Goal: Task Accomplishment & Management: Manage account settings

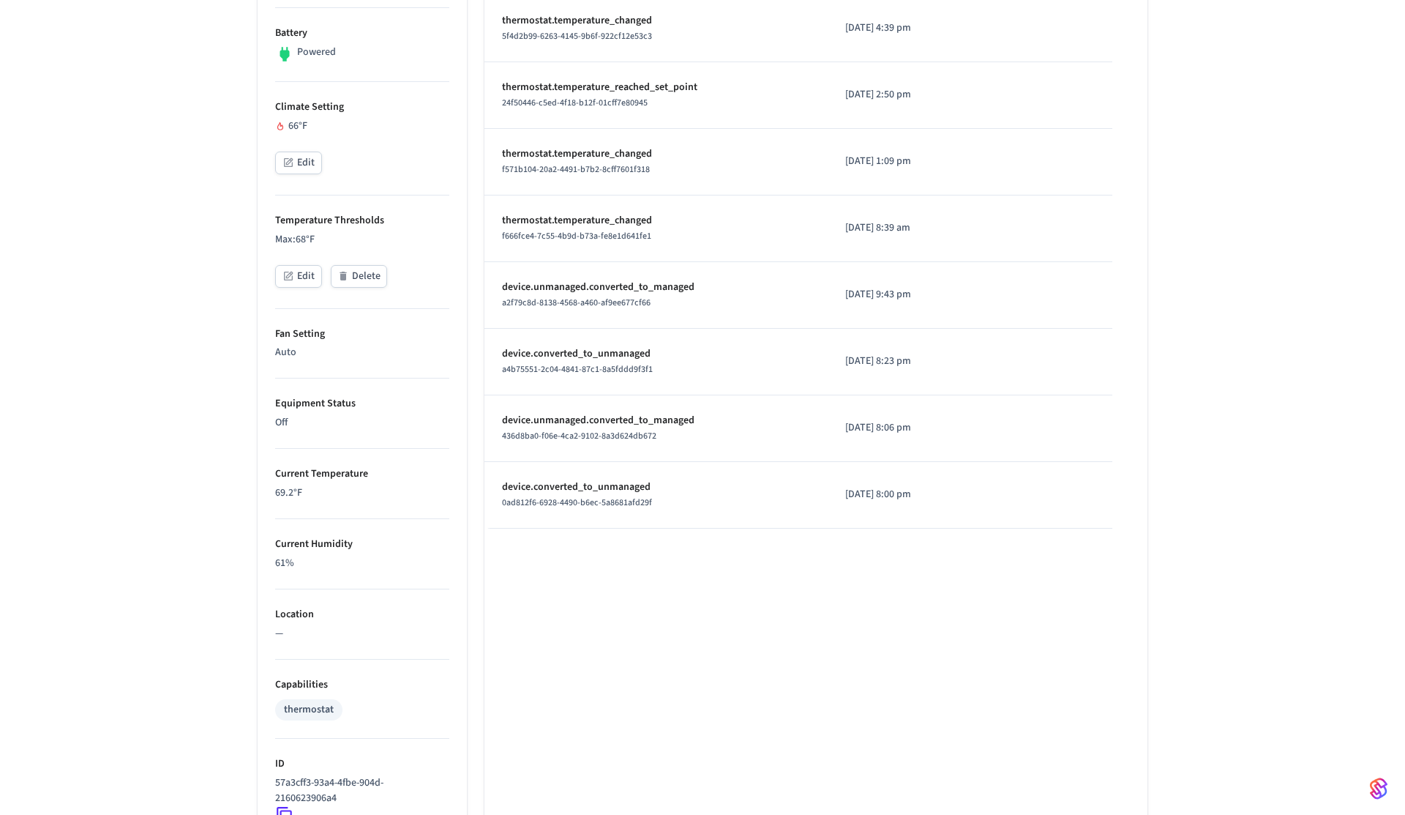
scroll to position [458, 0]
click at [294, 242] on p "Max: 68 °F" at bounding box center [362, 238] width 174 height 15
click at [350, 236] on p "Max: 68 °F" at bounding box center [362, 238] width 174 height 15
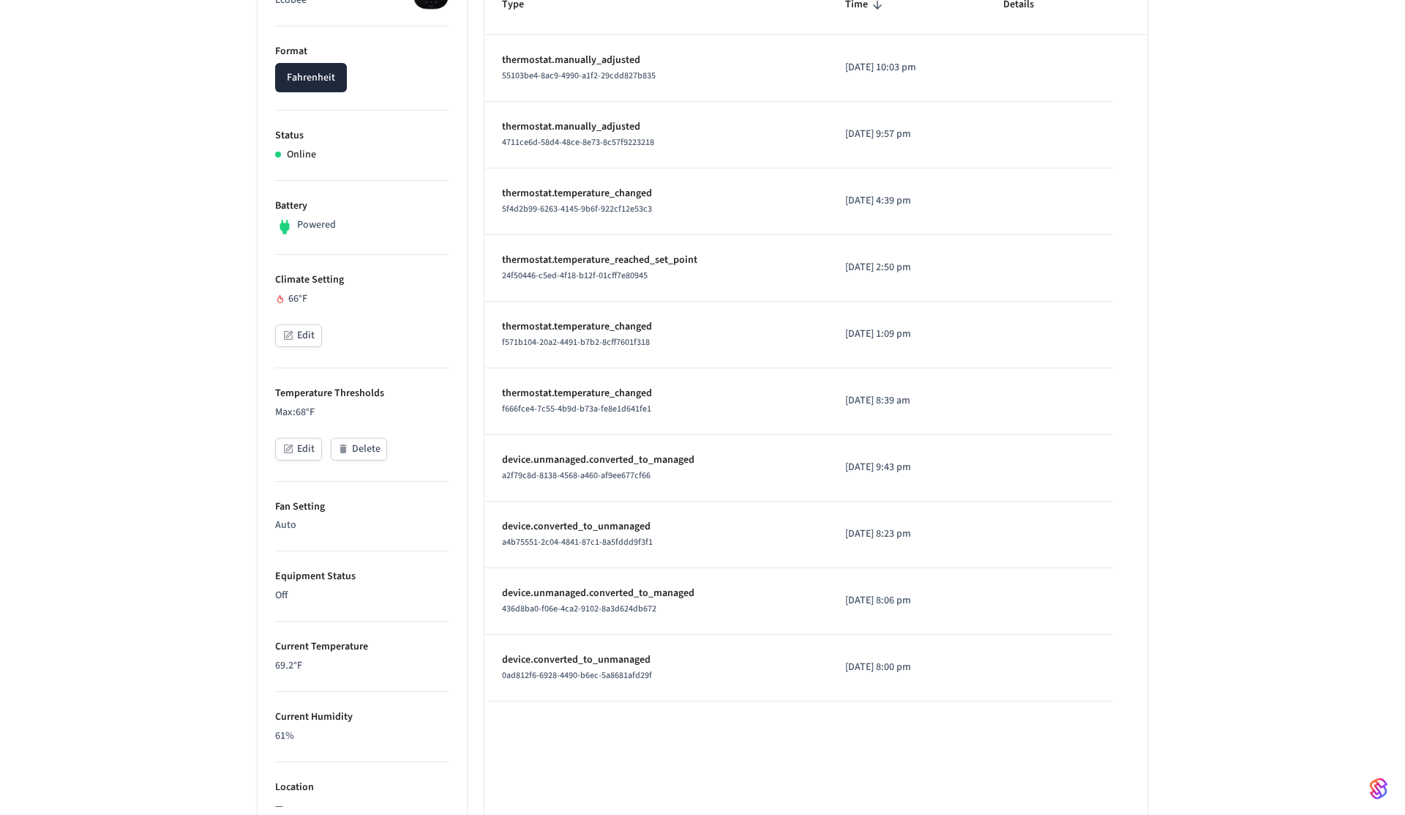
scroll to position [285, 0]
click at [292, 298] on div "66 °F" at bounding box center [362, 298] width 174 height 15
click at [217, 294] on div "FE lite ​ ​ Properties Type Ecobee Format Fahrenheit Status Online Battery Powe…" at bounding box center [702, 531] width 1405 height 1417
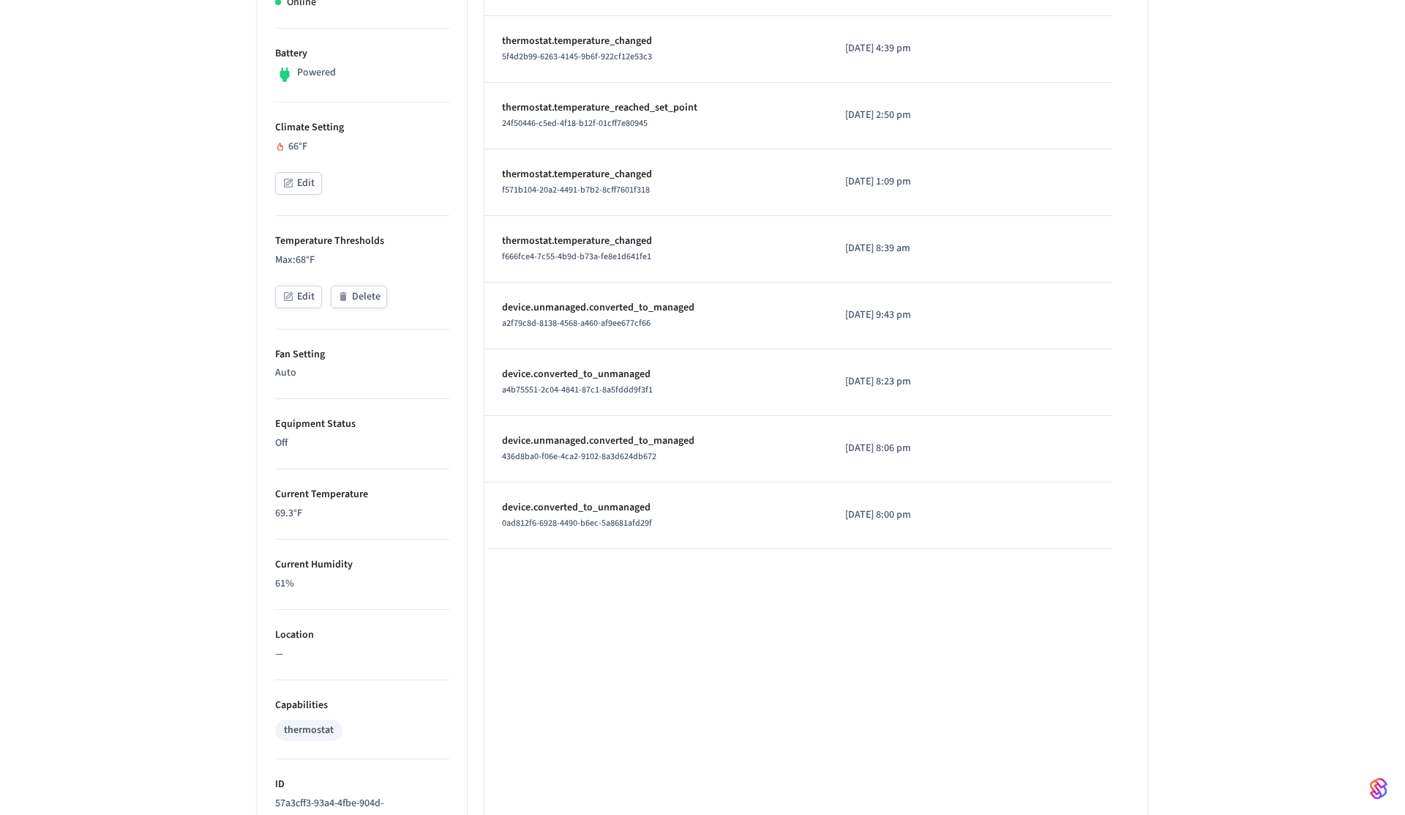
scroll to position [441, 0]
click at [283, 512] on p "69.3 °F" at bounding box center [362, 509] width 174 height 15
click at [214, 471] on div "FE lite ​ ​ Properties Type Ecobee Format Fahrenheit Status Online Battery Powe…" at bounding box center [702, 376] width 1405 height 1417
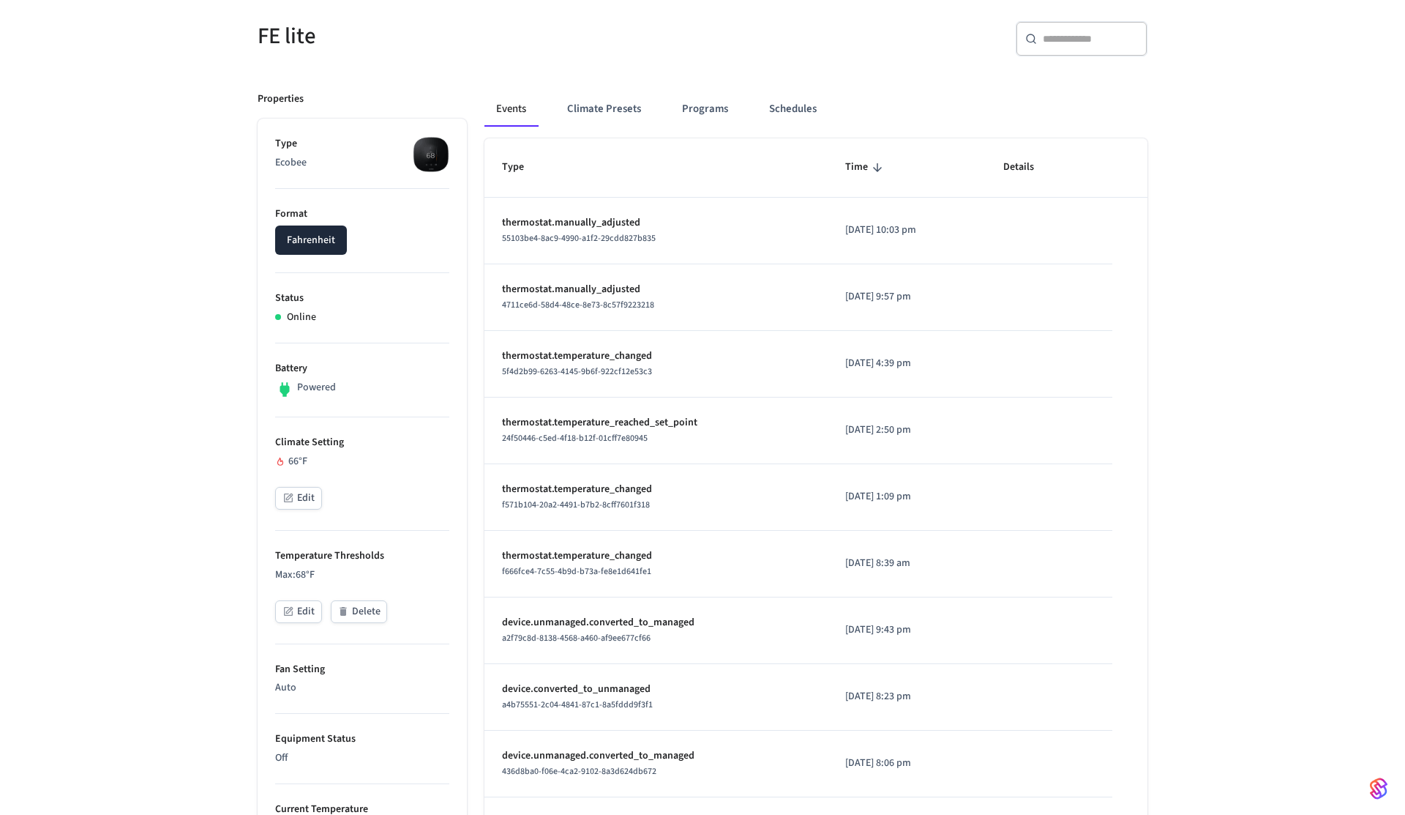
scroll to position [123, 0]
click at [620, 427] on p "thermostat.temperature_reached_set_point" at bounding box center [656, 421] width 308 height 15
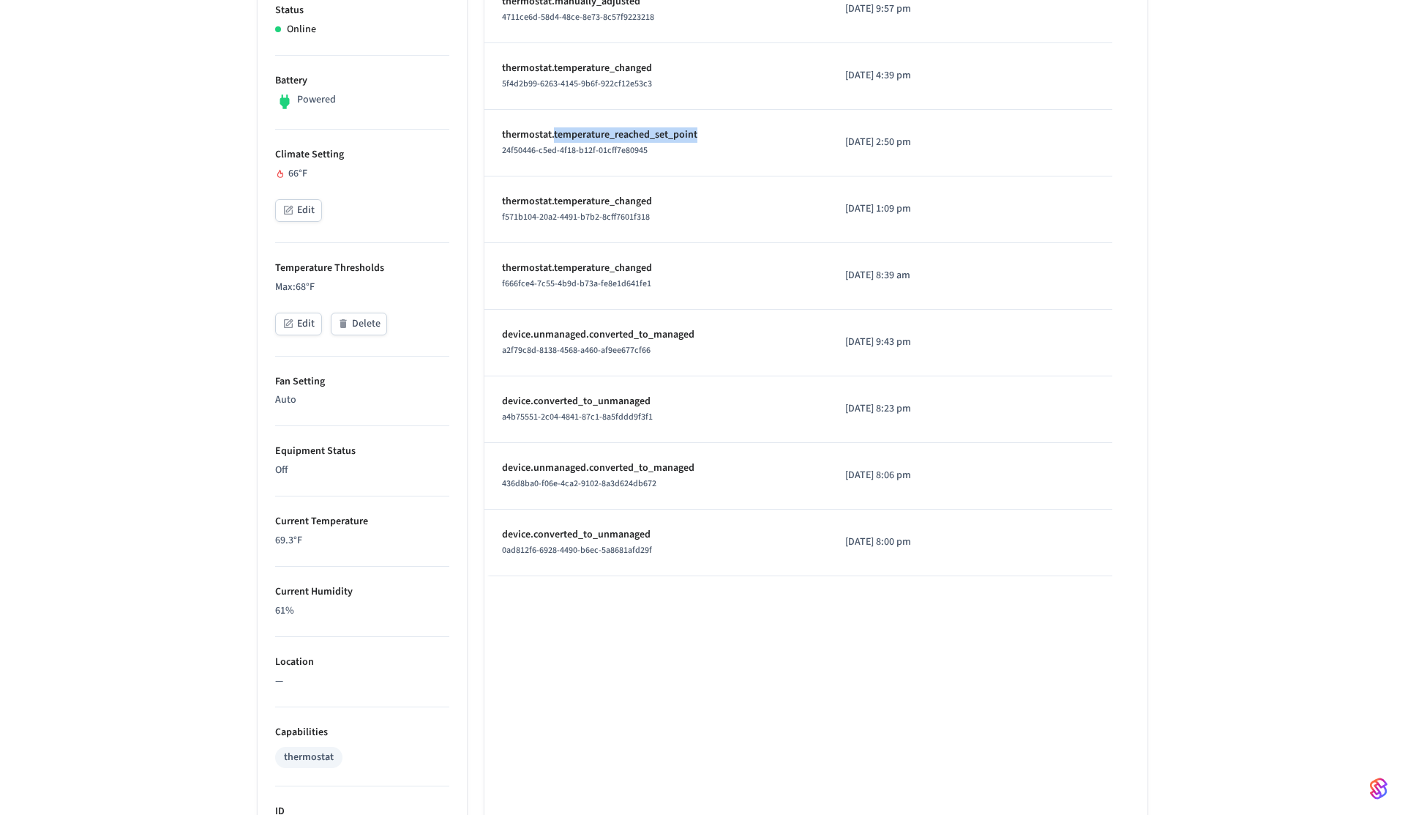
scroll to position [406, 0]
click at [289, 327] on icon "button" at bounding box center [289, 326] width 7 height 7
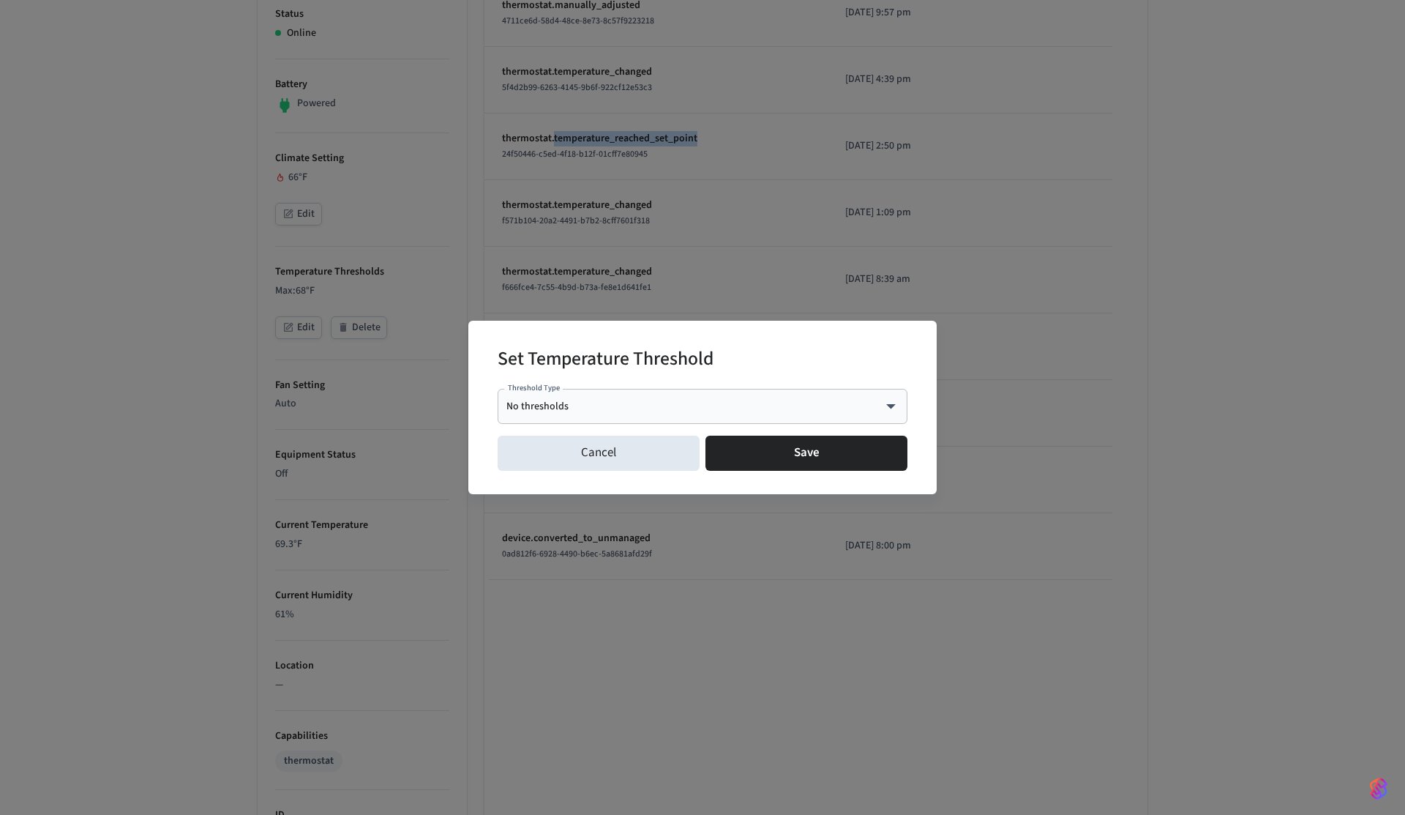
click at [232, 335] on div "Set Temperature Threshold Threshold Type No thresholds **** Threshold Type Canc…" at bounding box center [702, 407] width 1405 height 815
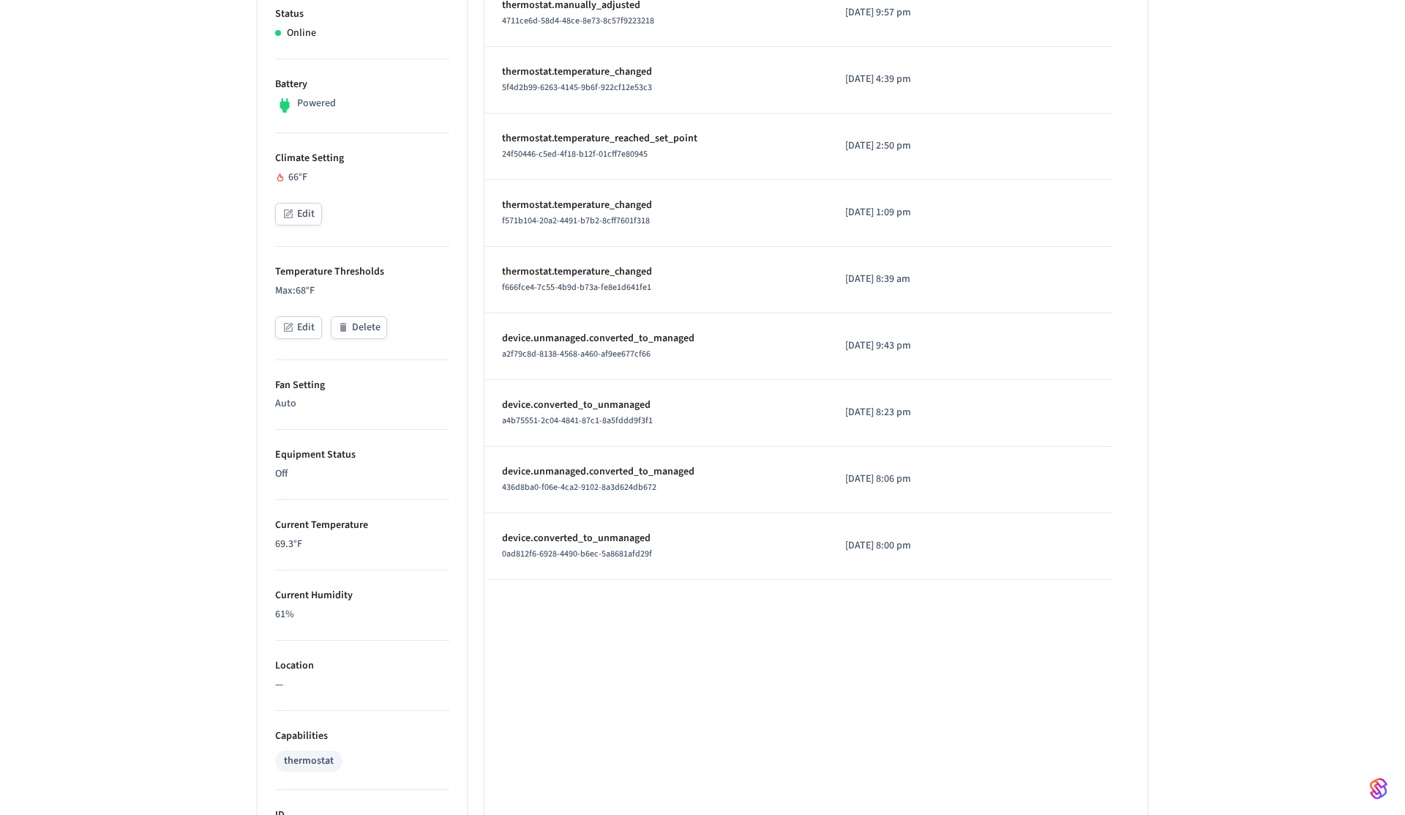
click at [309, 337] on button "Edit" at bounding box center [298, 327] width 47 height 23
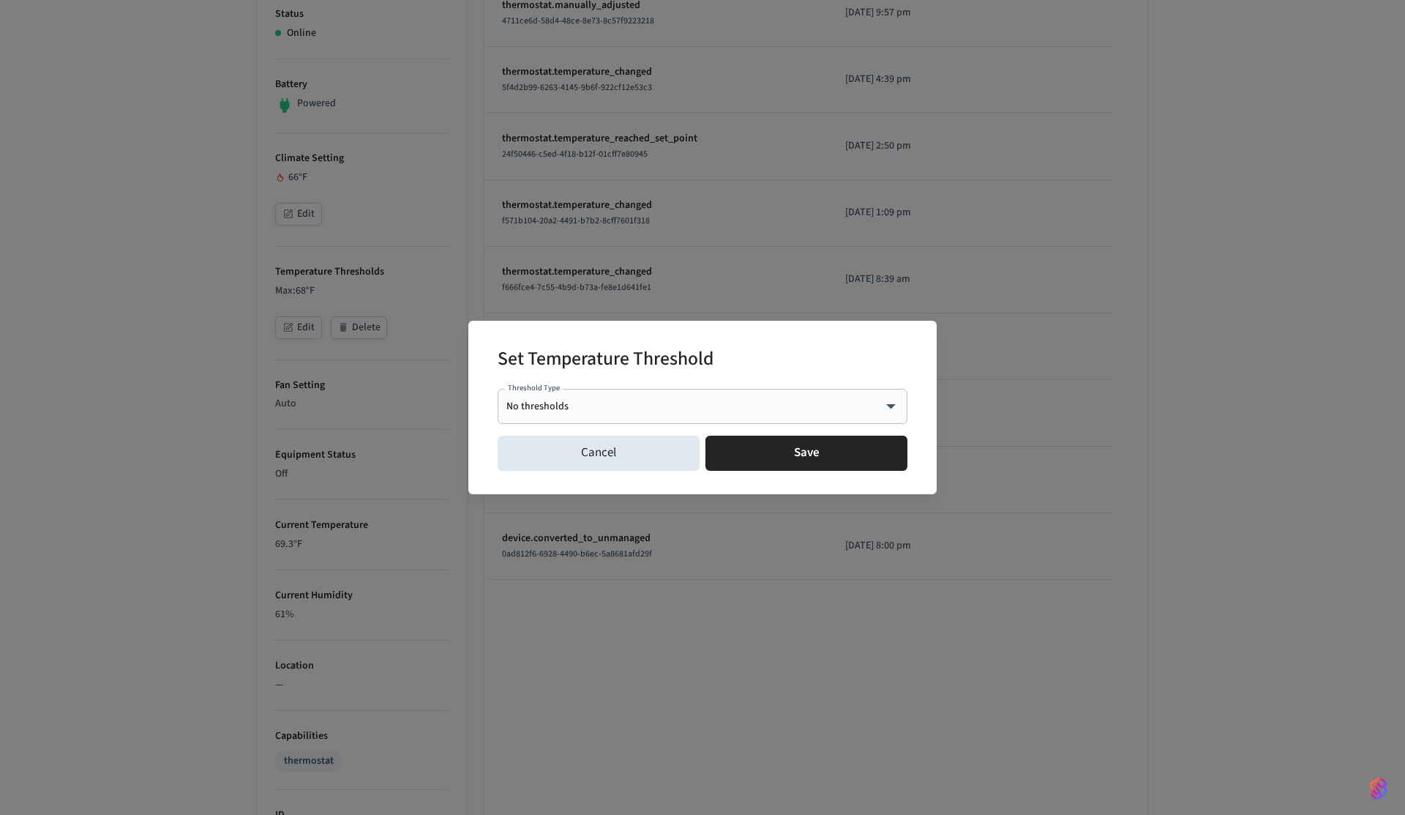
click at [559, 410] on body "myq-pp Production Find by ID ⌘ K PS Devices ACS Systems Connected Accounts User…" at bounding box center [702, 357] width 1405 height 1526
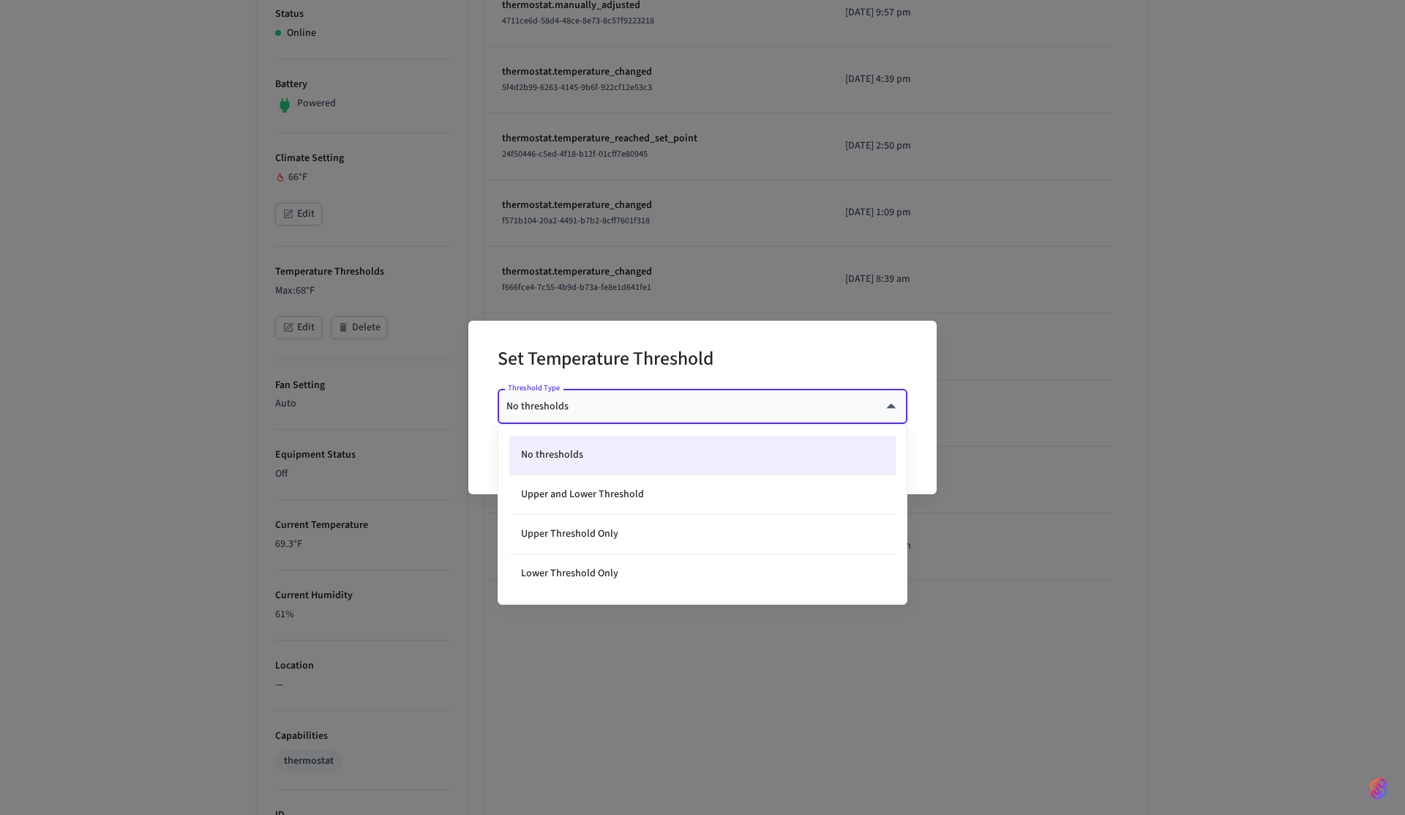
click at [258, 406] on div at bounding box center [702, 407] width 1405 height 815
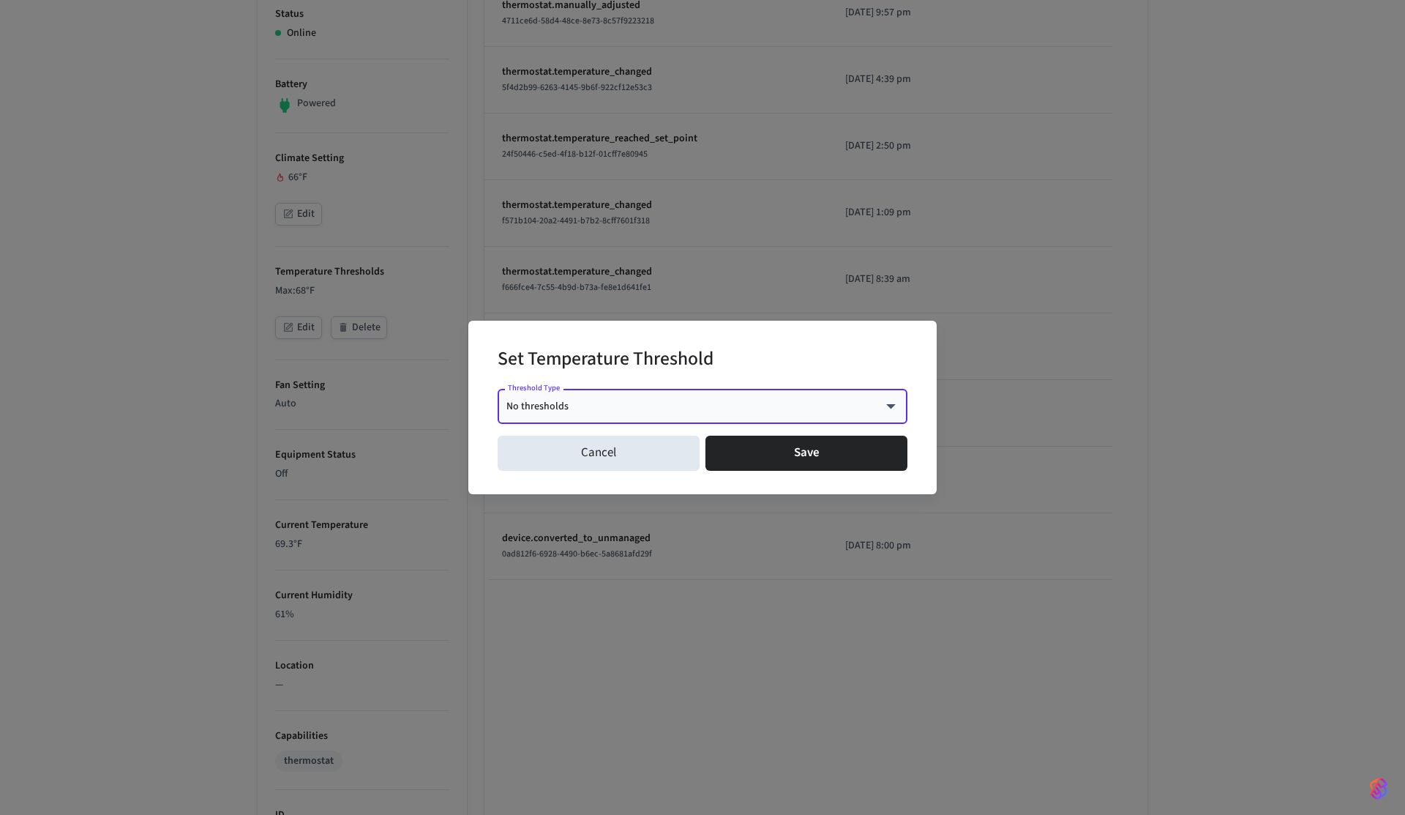
click at [258, 406] on div "Set Temperature Threshold Threshold Type No thresholds **** Threshold Type Canc…" at bounding box center [702, 407] width 1405 height 815
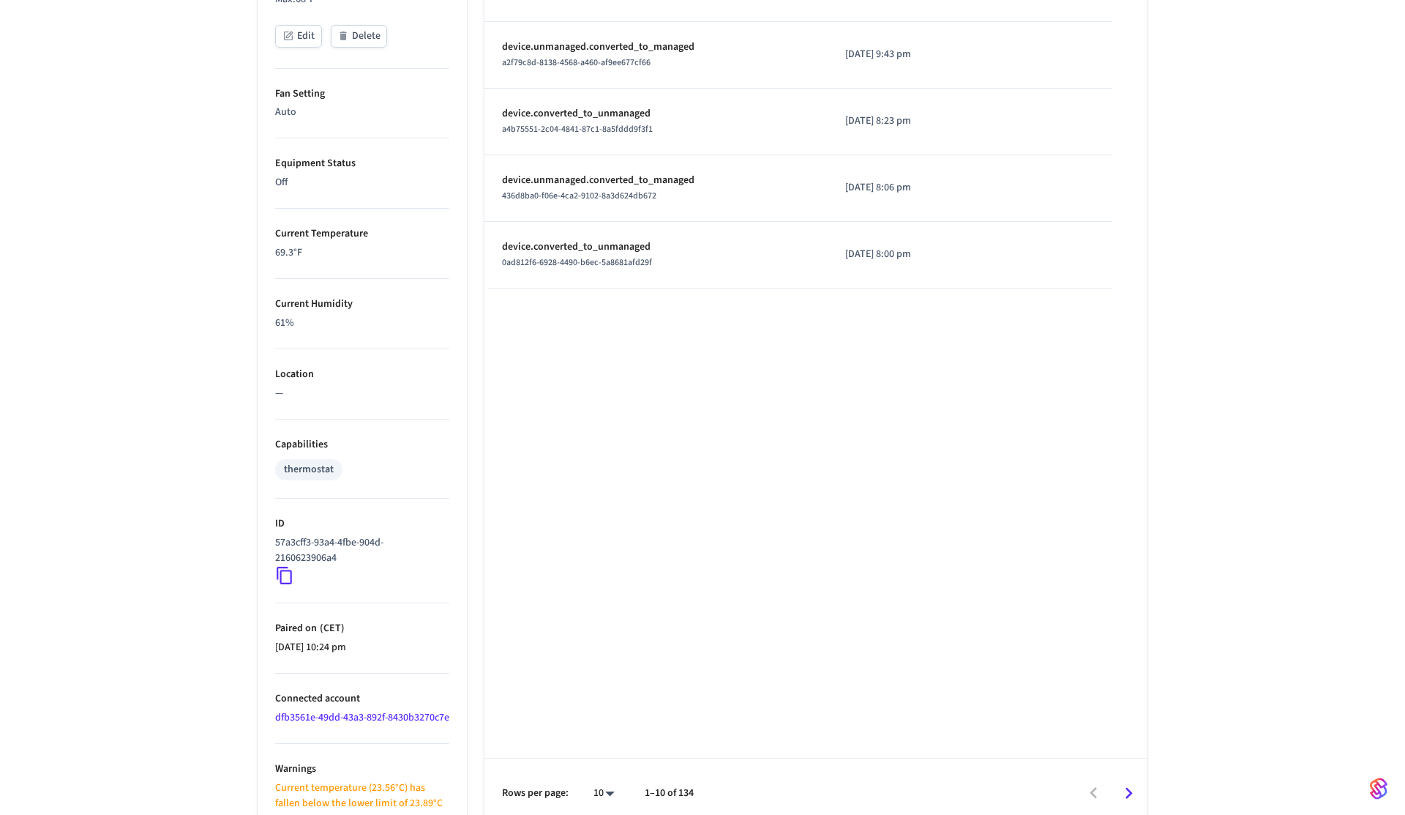
scroll to position [726, 0]
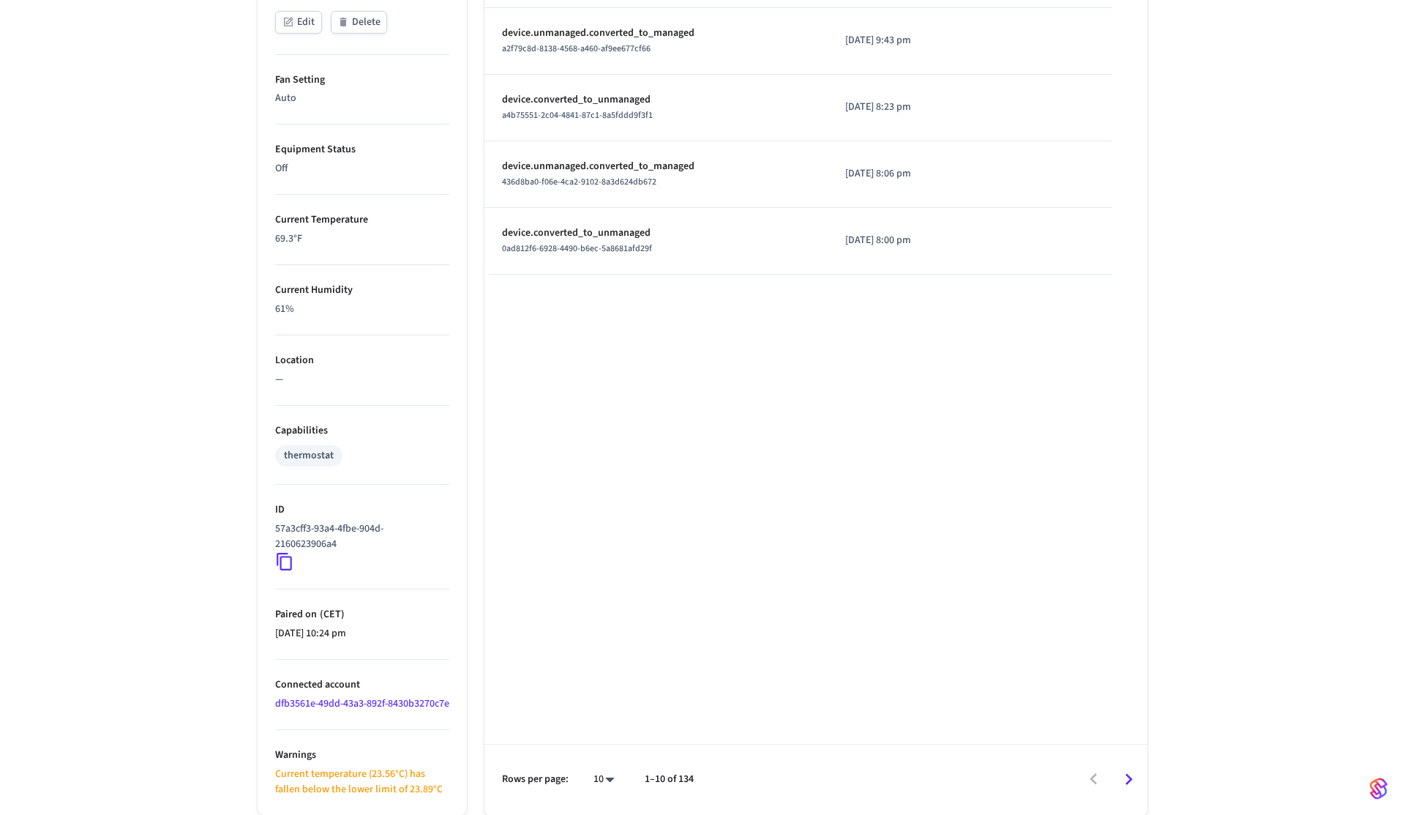
click at [355, 788] on p "Current temperature (23.56°C) has fallen below the lower limit of 23.89°C" at bounding box center [362, 781] width 174 height 31
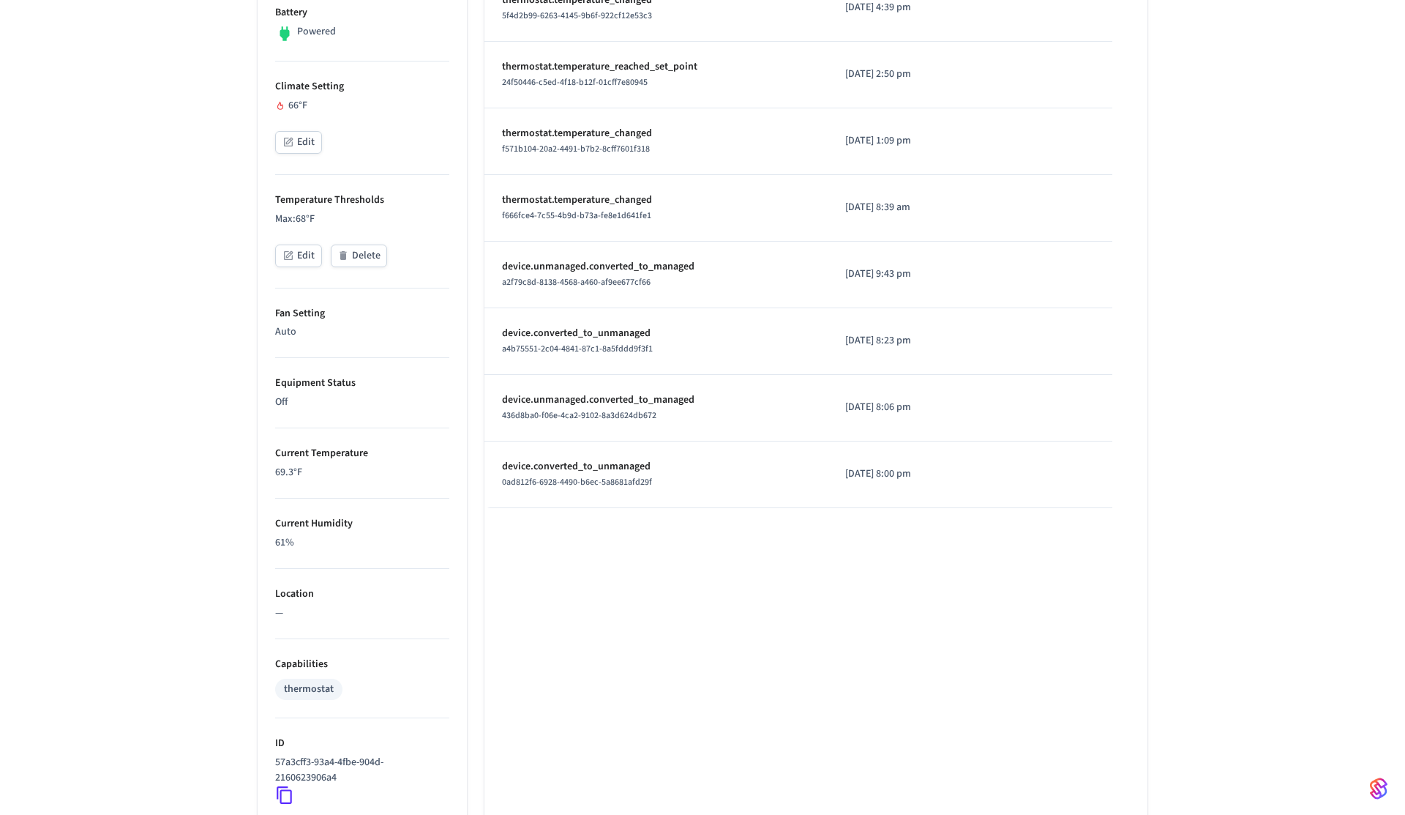
scroll to position [0, 0]
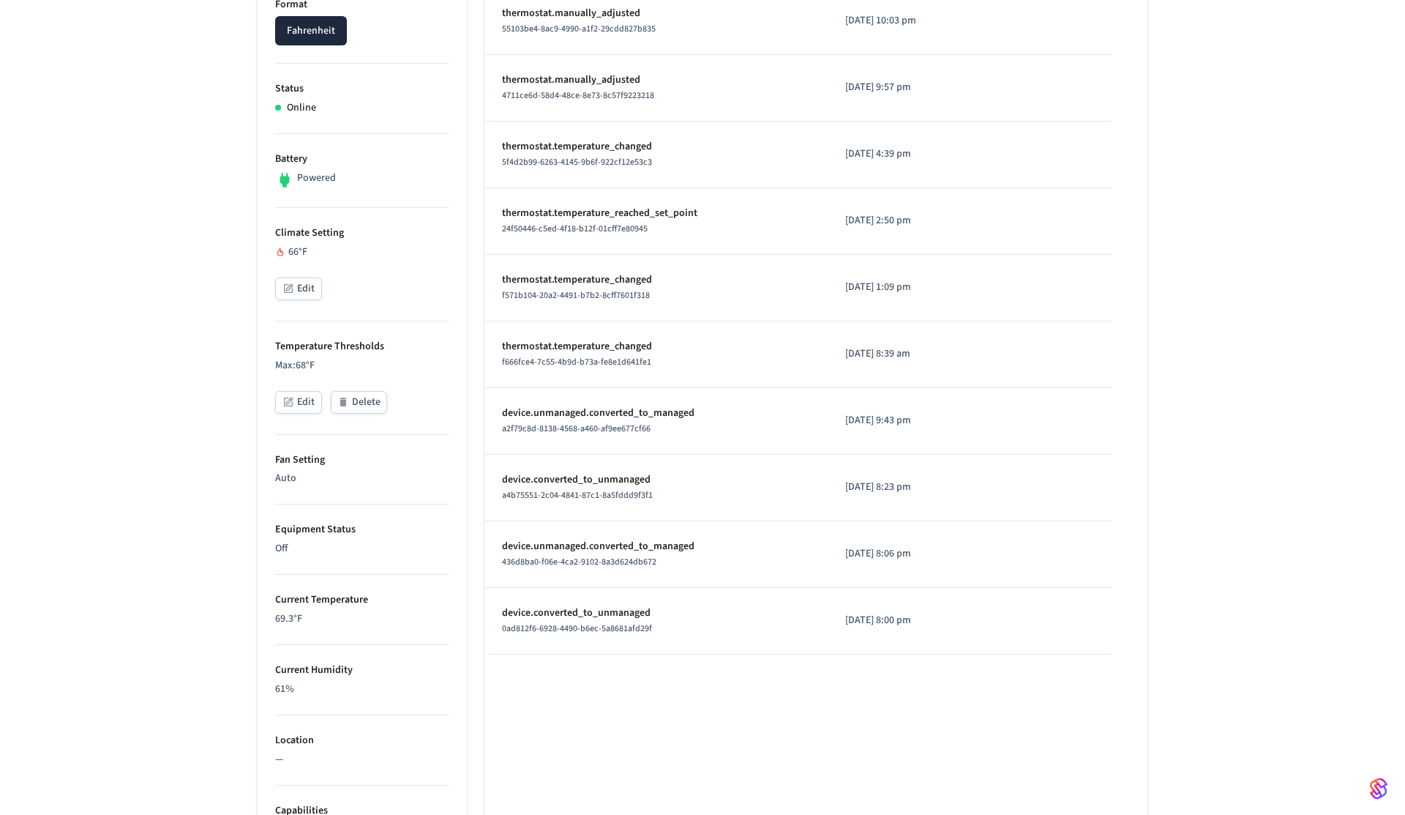
scroll to position [177, 0]
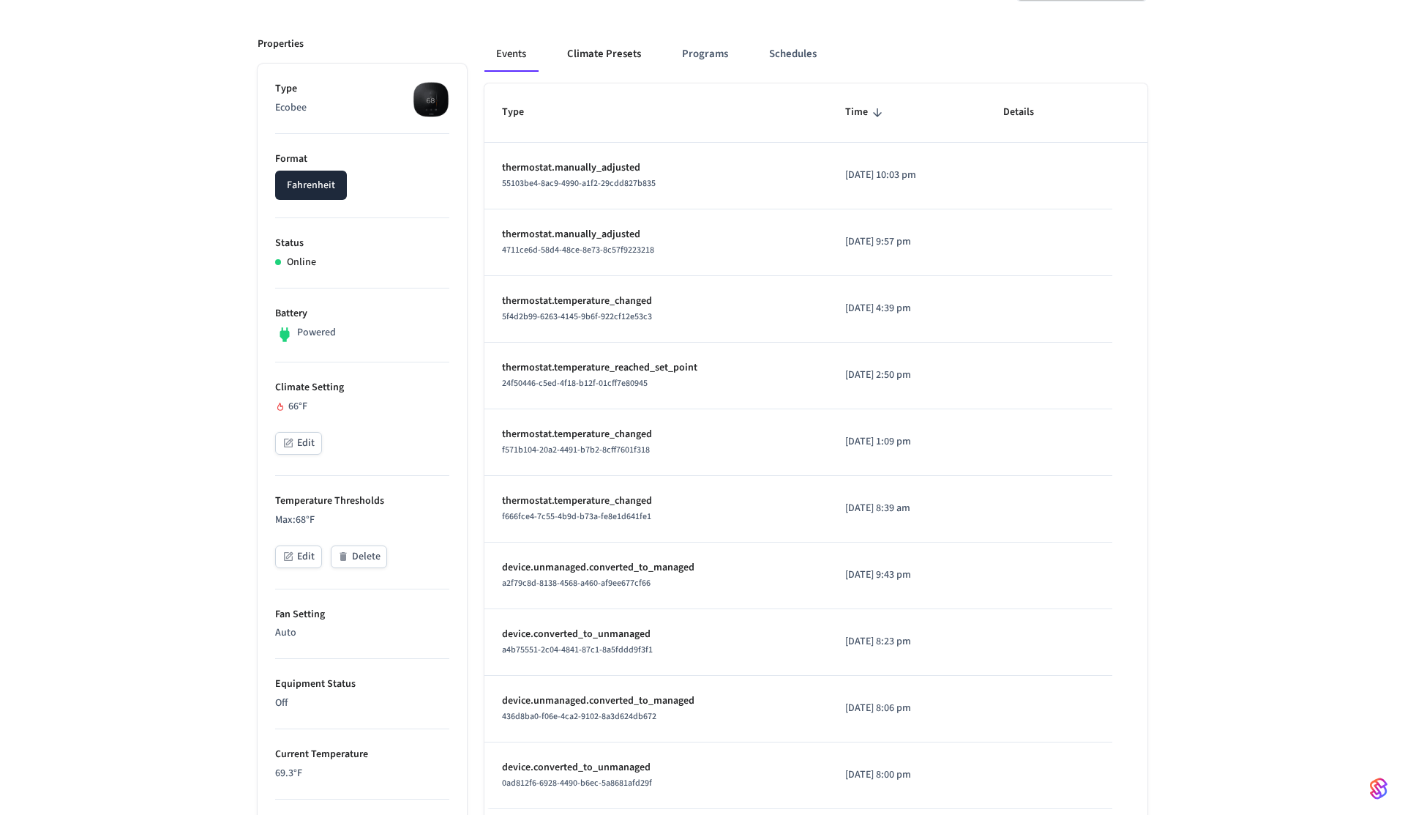
click at [589, 48] on button "Climate Presets" at bounding box center [604, 54] width 97 height 35
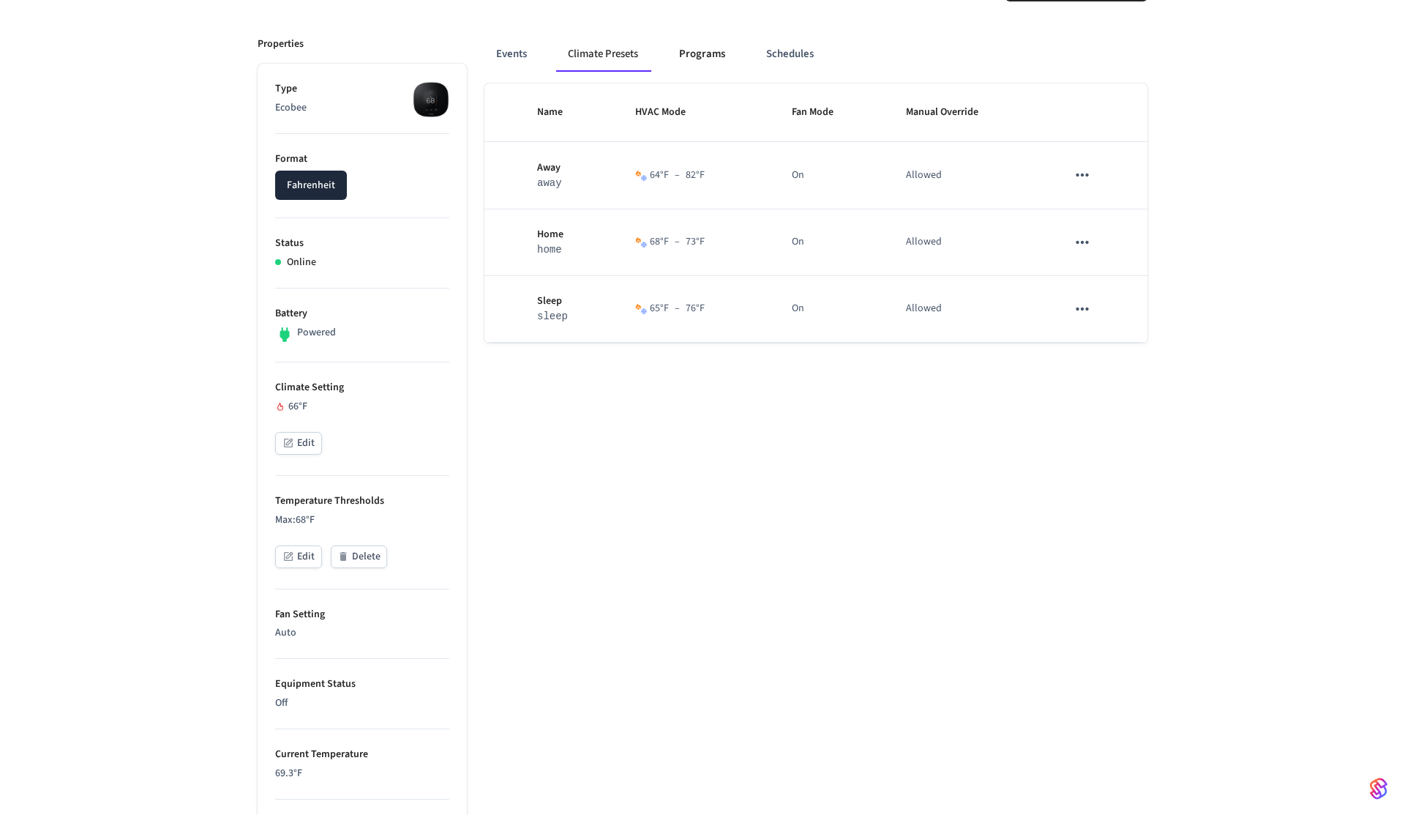
click at [697, 54] on button "Programs" at bounding box center [703, 54] width 70 height 35
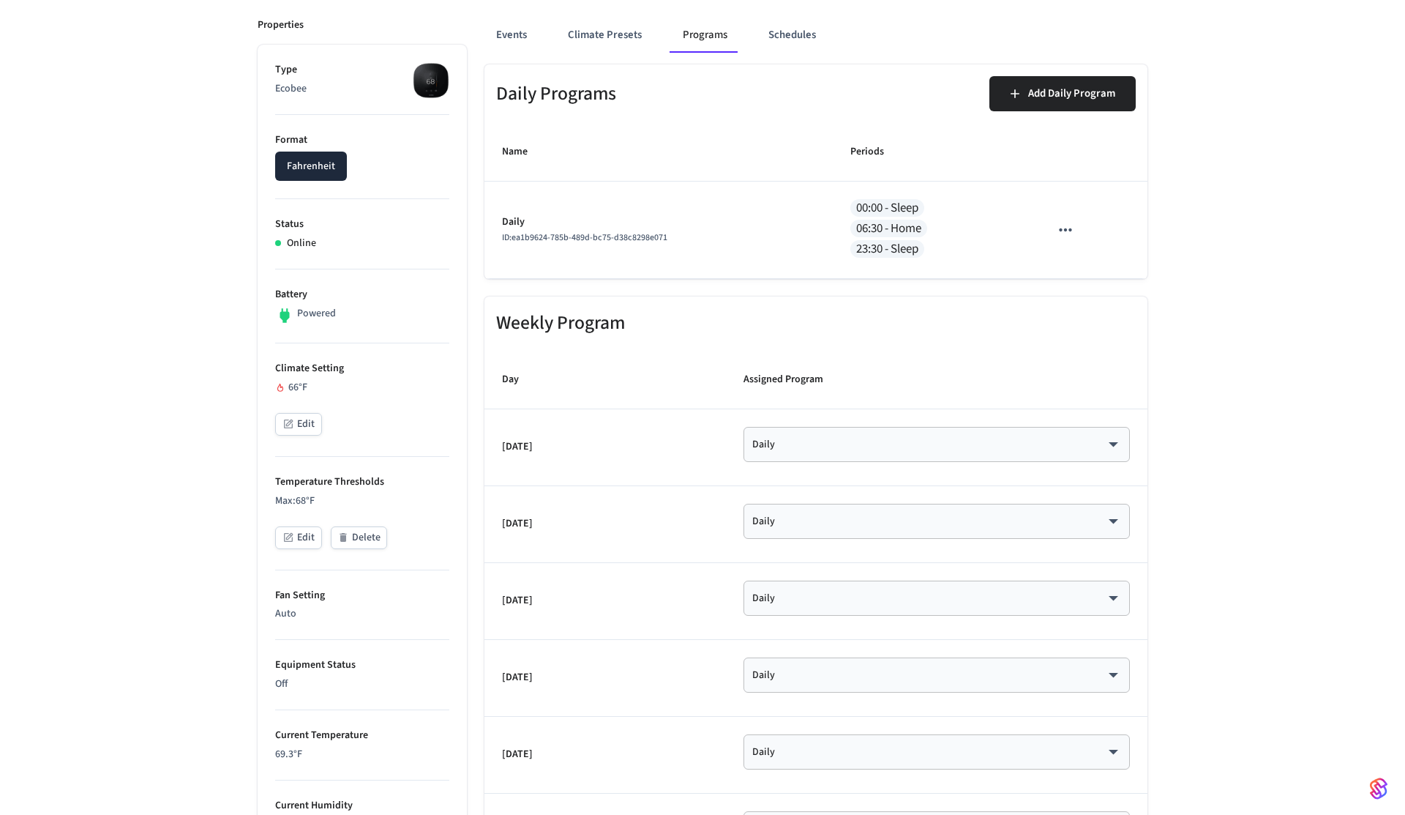
scroll to position [204, 0]
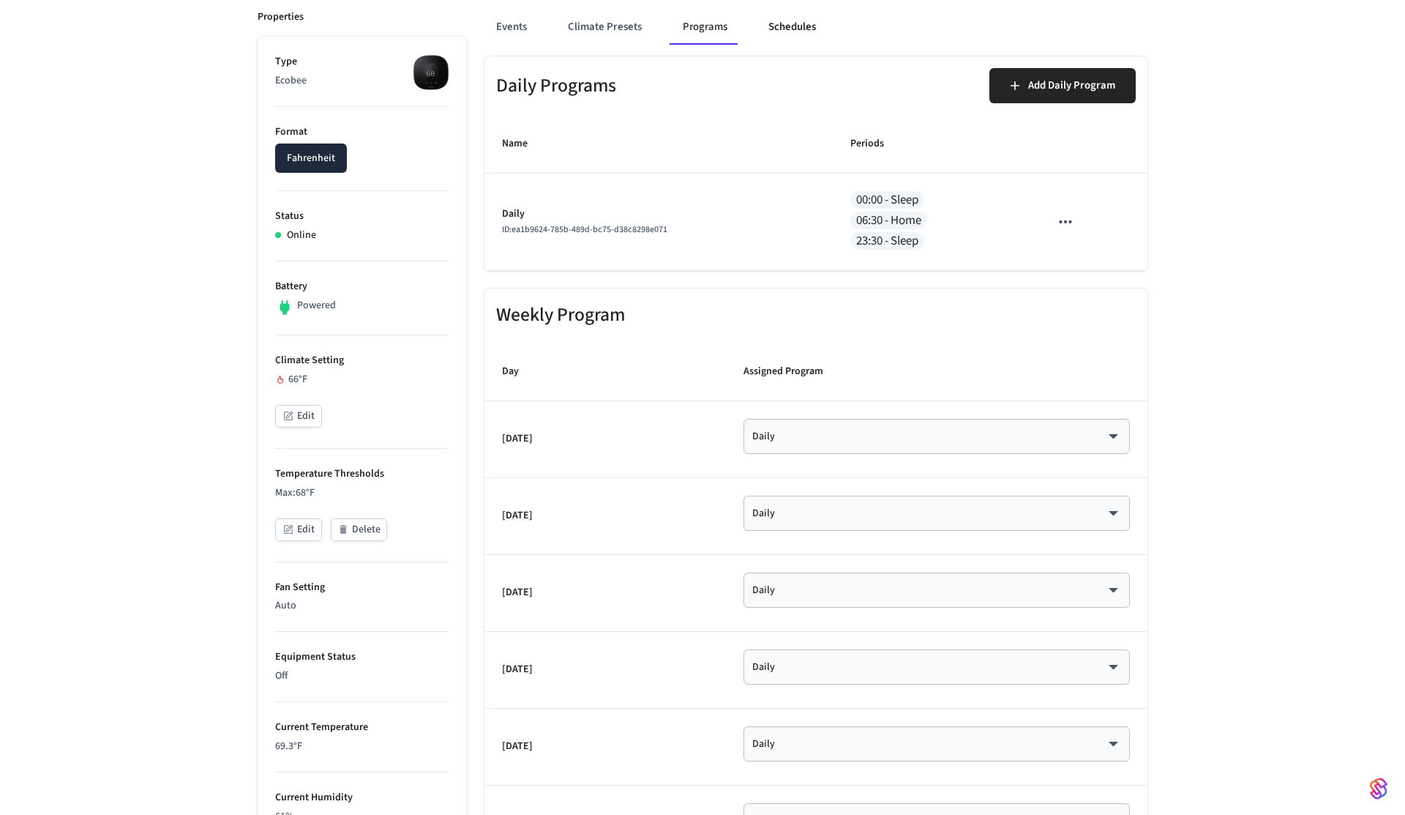
click at [783, 26] on button "Schedules" at bounding box center [792, 27] width 71 height 35
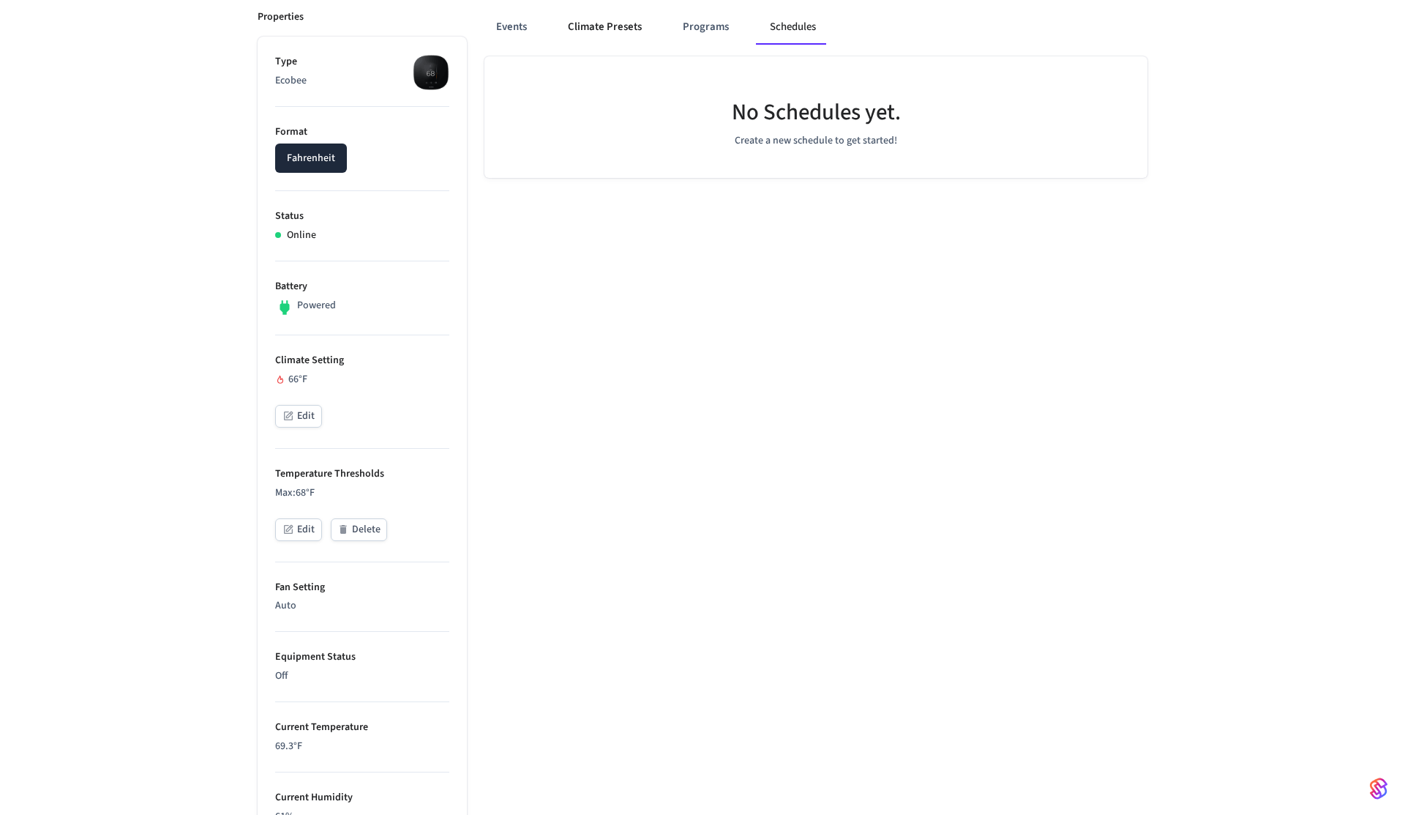
click at [589, 33] on button "Climate Presets" at bounding box center [604, 27] width 97 height 35
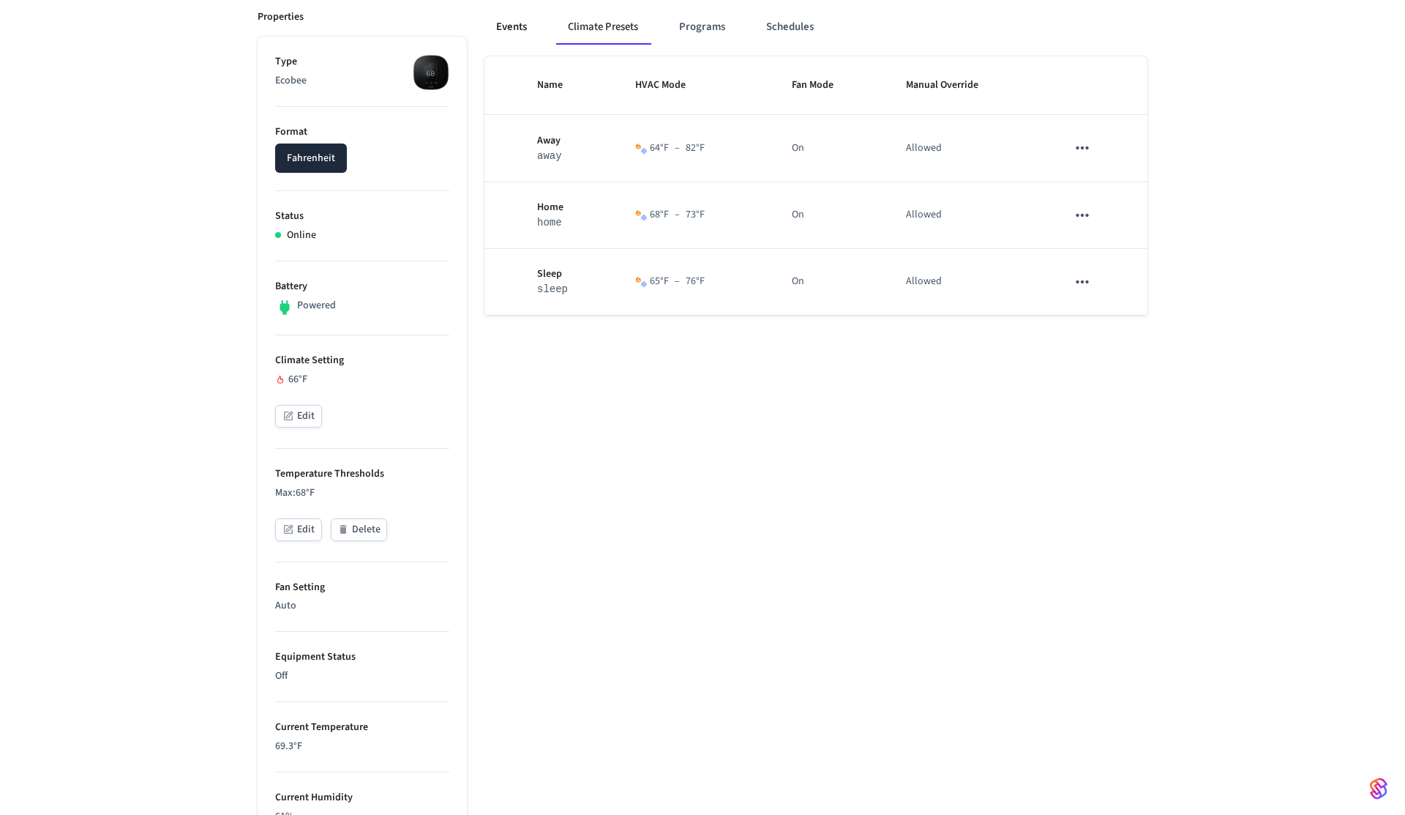
click at [514, 32] on button "Events" at bounding box center [512, 27] width 54 height 35
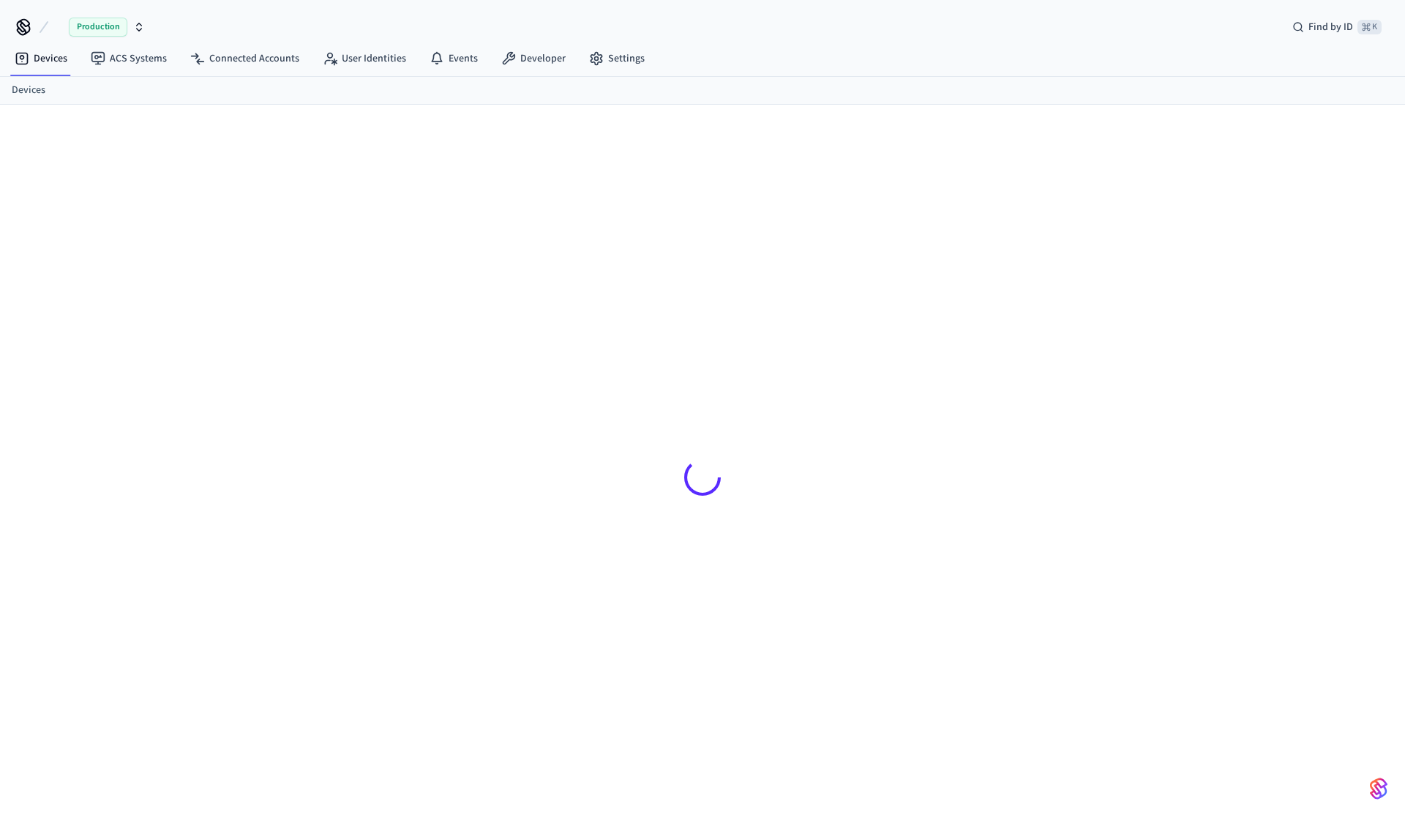
scroll to position [20, 0]
